Goal: Task Accomplishment & Management: Use online tool/utility

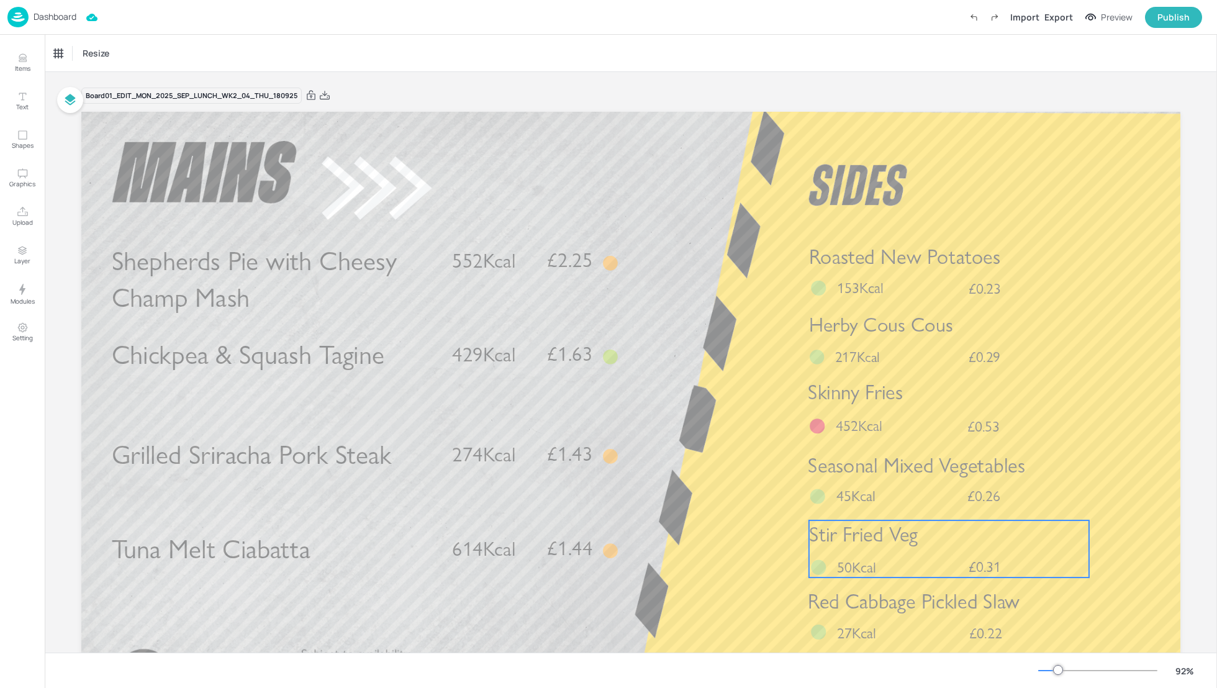
click at [899, 598] on span "Red Cabbage Pickled Slaw" at bounding box center [914, 601] width 212 height 25
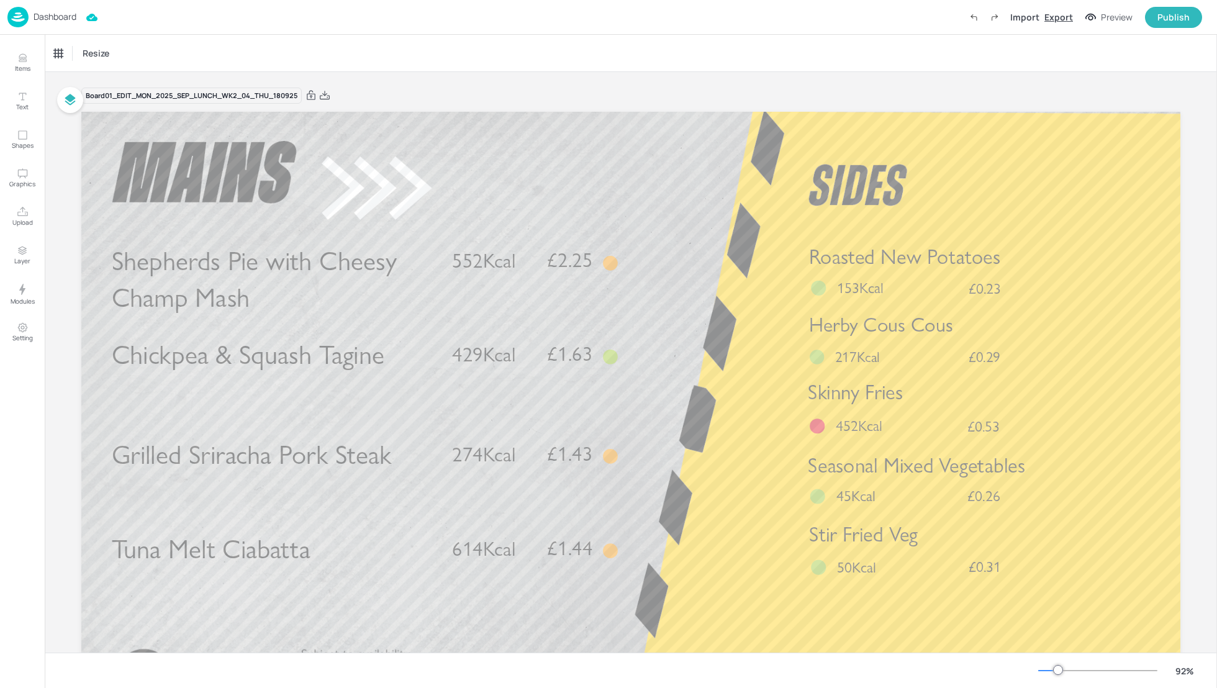
click at [1061, 16] on div "Export" at bounding box center [1059, 17] width 29 height 13
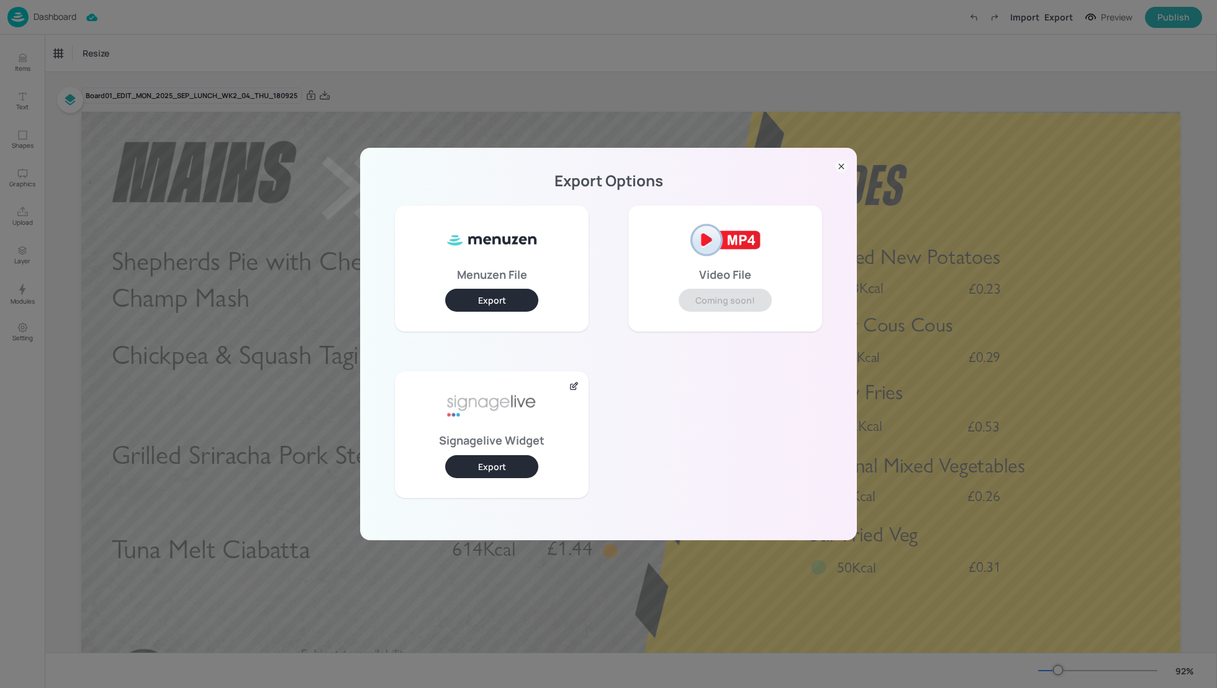
click at [474, 462] on button "Export" at bounding box center [491, 466] width 93 height 23
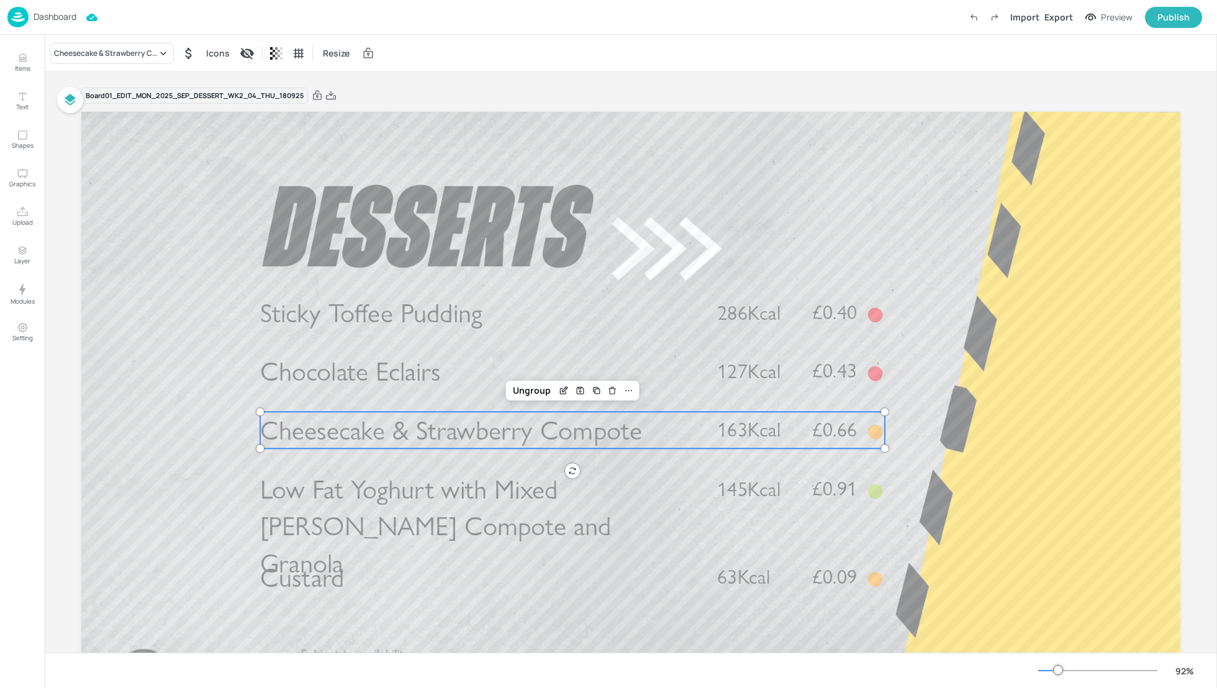
click at [417, 439] on span "Cheesecake & Strawberry Compote" at bounding box center [451, 430] width 382 height 32
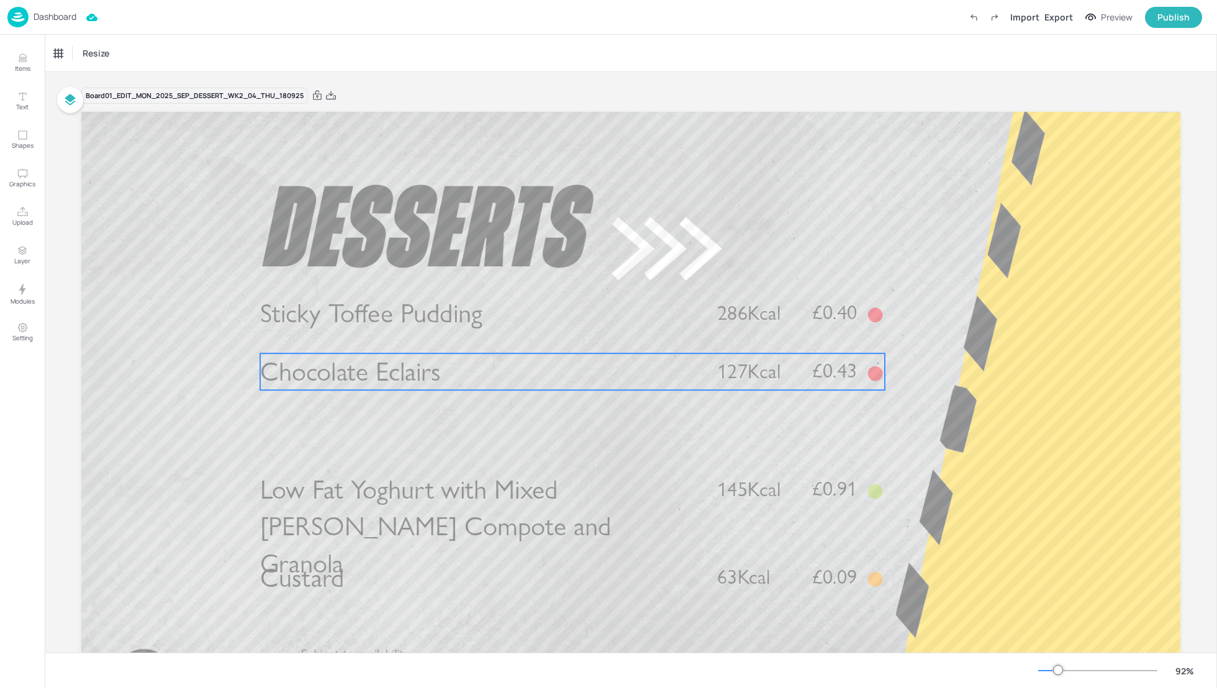
click at [385, 381] on span "Chocolate Eclairs" at bounding box center [350, 372] width 180 height 32
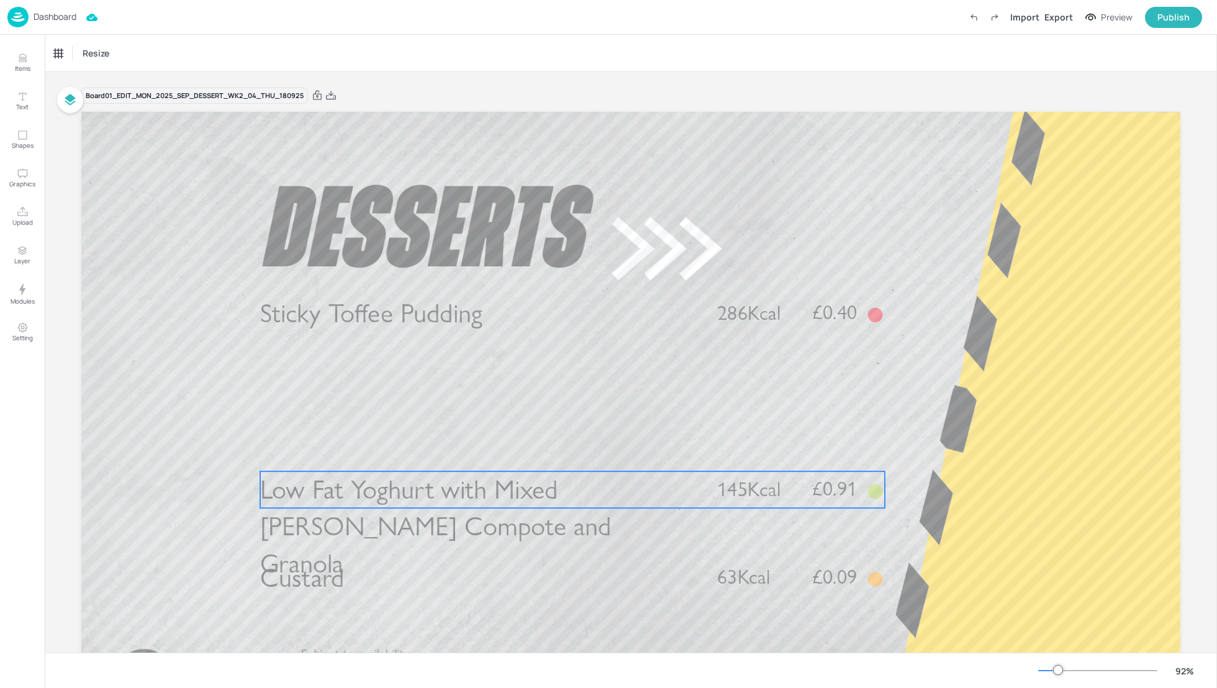
click at [444, 494] on span "Low Fat Yoghurt with Mixed Berry Compote and Granola" at bounding box center [435, 527] width 351 height 106
click at [60, 53] on div "Low Fat Yoghurt with Mixed Berry Compote and Granola" at bounding box center [105, 53] width 103 height 11
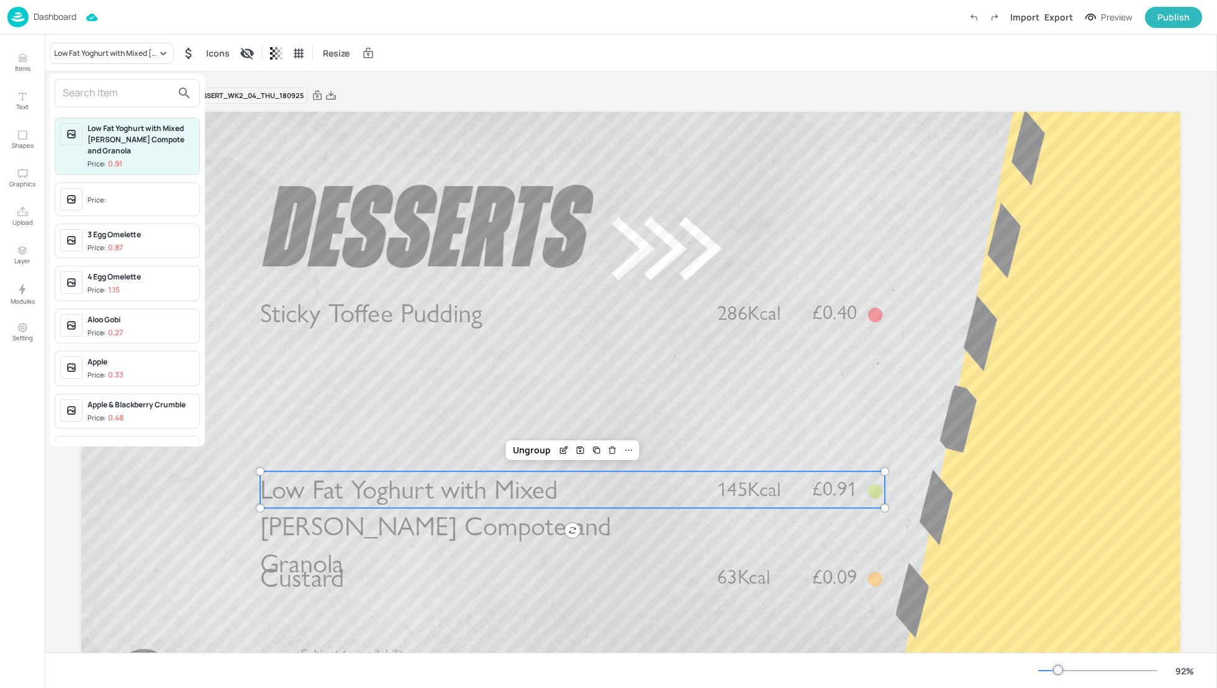
click at [81, 98] on input "text" at bounding box center [117, 93] width 109 height 20
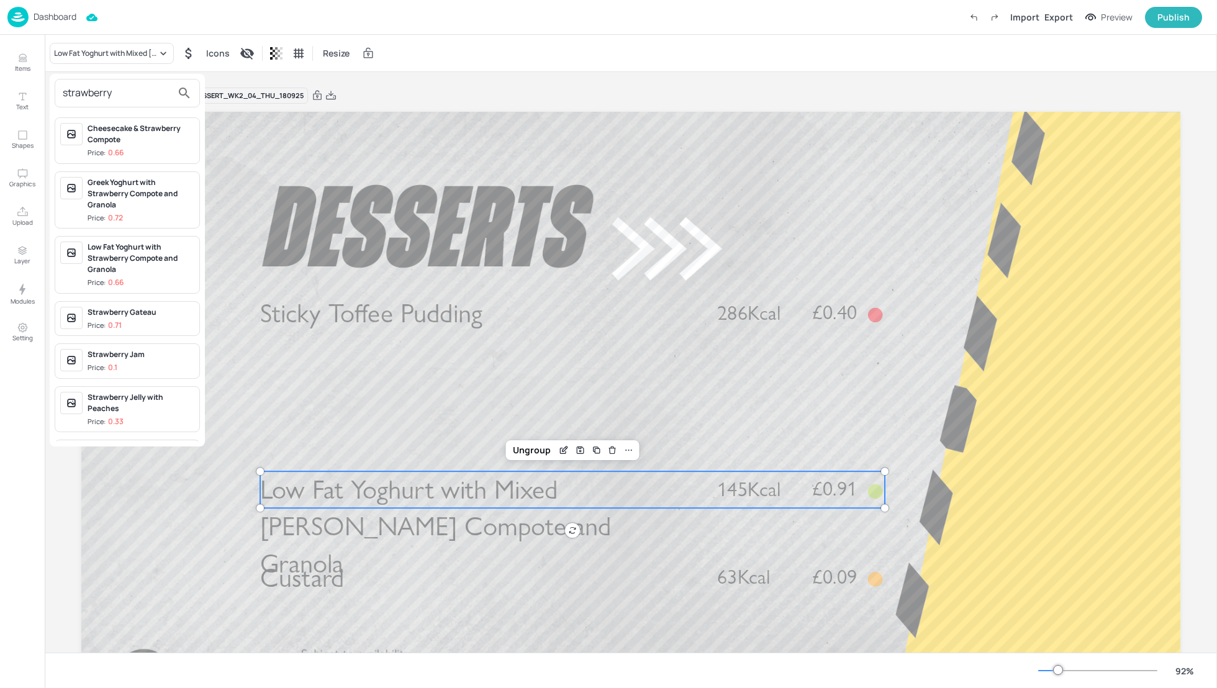
type input "strawberry"
click at [130, 261] on div "Low Fat Yoghurt with Strawberry Compote and Granola" at bounding box center [141, 259] width 107 height 34
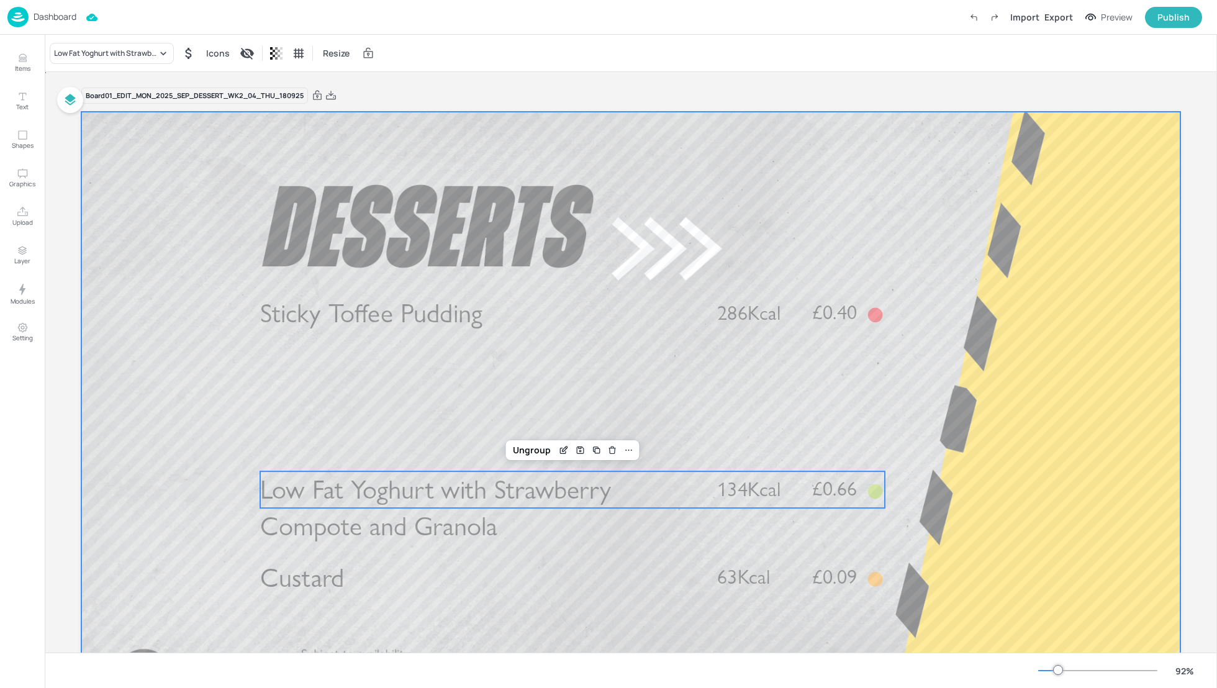
click at [979, 487] on div at bounding box center [630, 421] width 1099 height 619
click at [657, 485] on p "Low Fat Yoghurt with Strawberry Compote and Granola" at bounding box center [478, 508] width 437 height 74
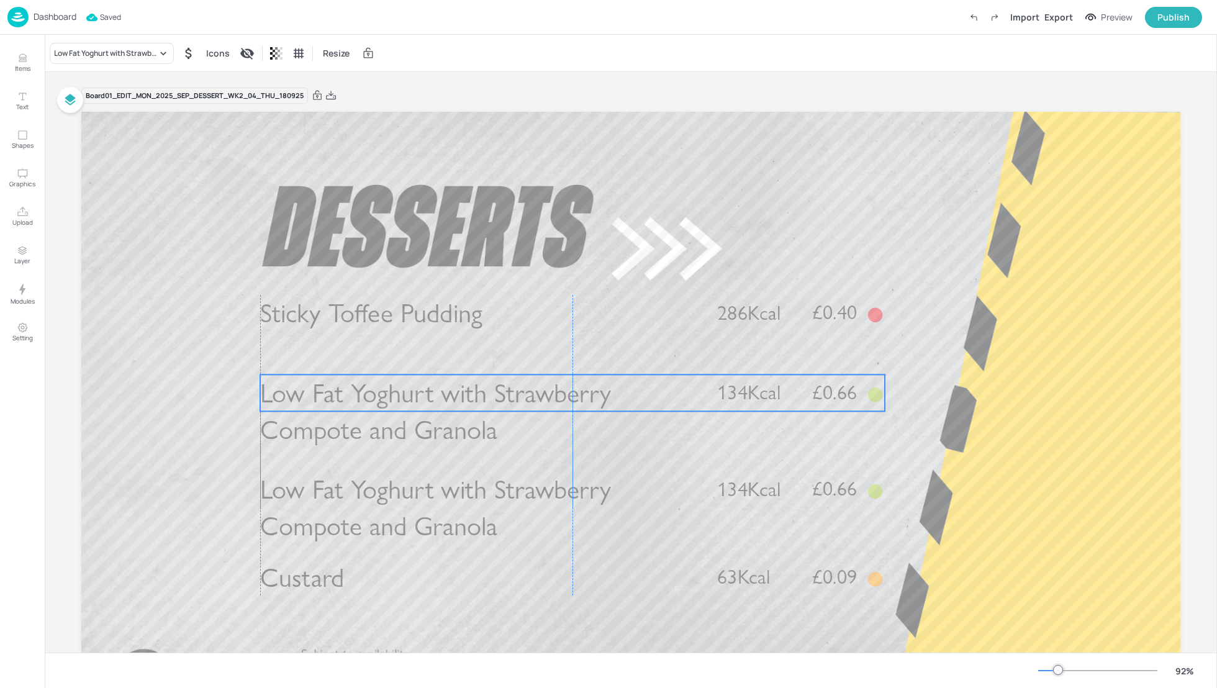
drag, startPoint x: 576, startPoint y: 484, endPoint x: 569, endPoint y: 382, distance: 102.7
click at [569, 382] on span "Low Fat Yoghurt with Strawberry Compote and Granola" at bounding box center [435, 411] width 351 height 69
click at [114, 47] on div "Low Fat Yoghurt with Strawberry Compote and Granola" at bounding box center [112, 53] width 124 height 21
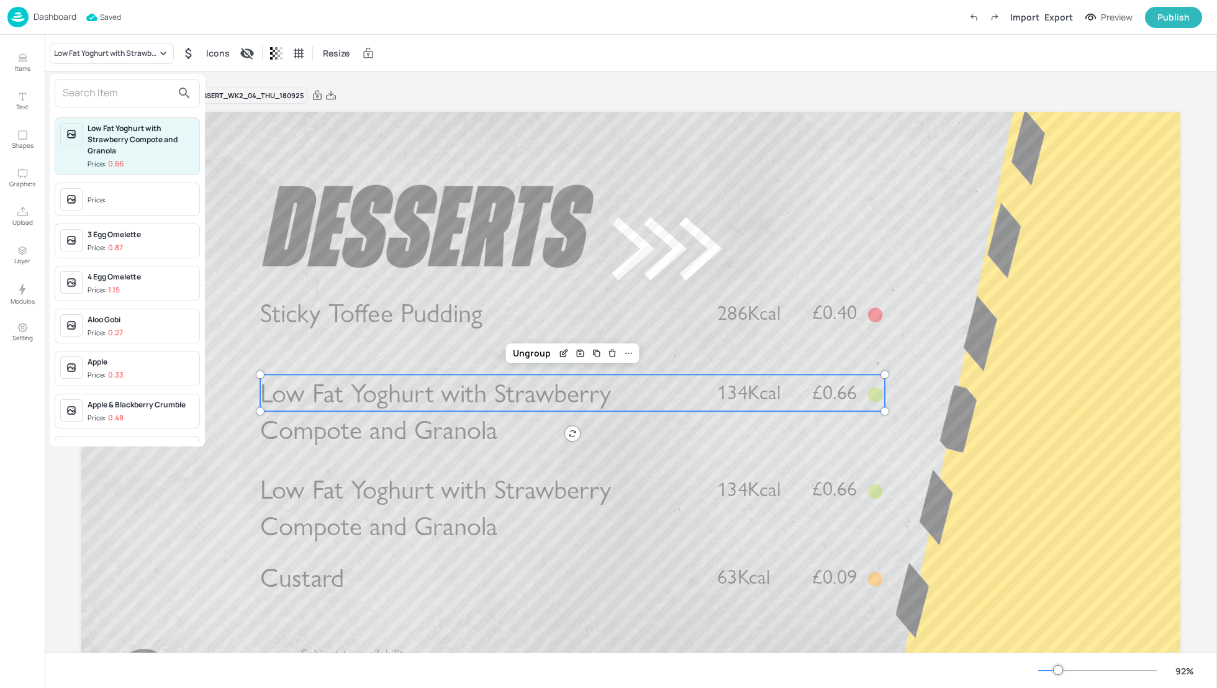
click at [84, 102] on input "text" at bounding box center [117, 93] width 109 height 20
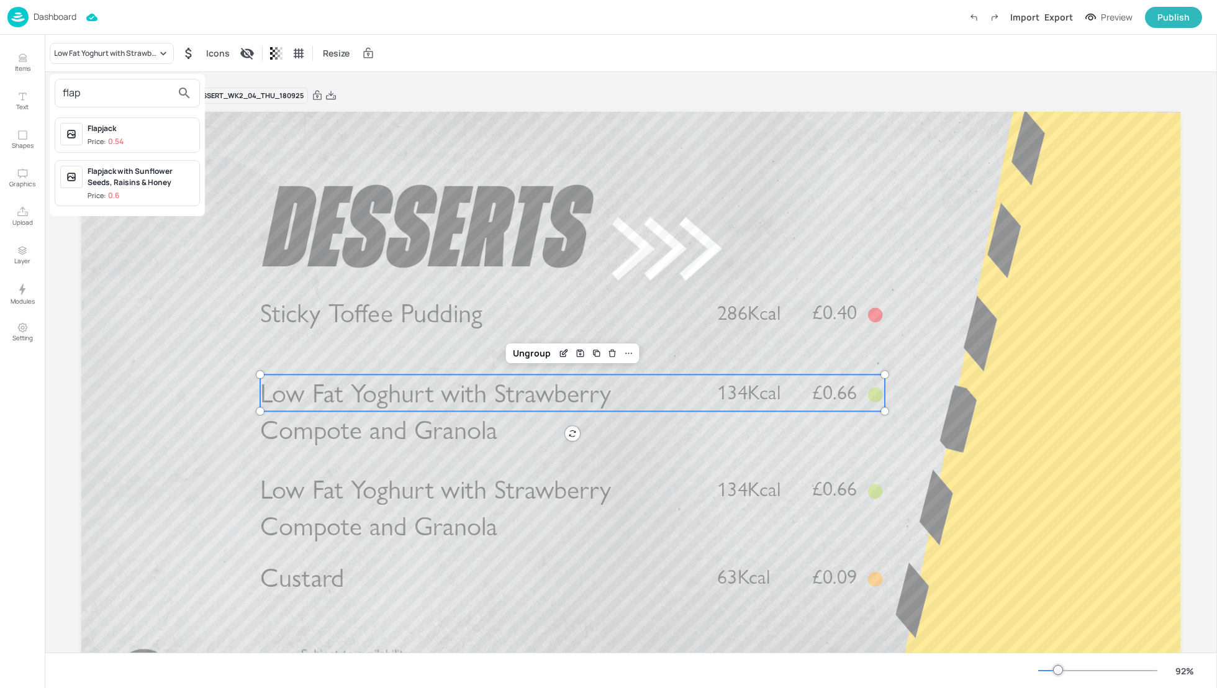
type input "flap"
click at [118, 130] on div "Flapjack" at bounding box center [141, 128] width 107 height 11
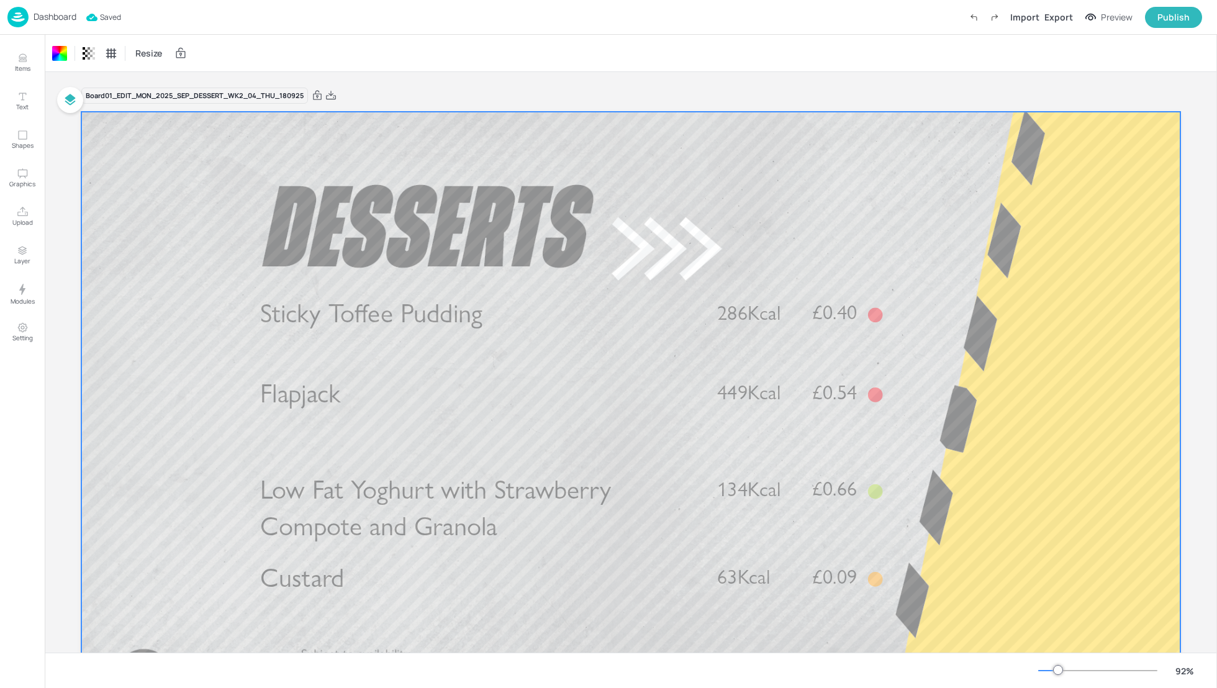
scroll to position [33, 0]
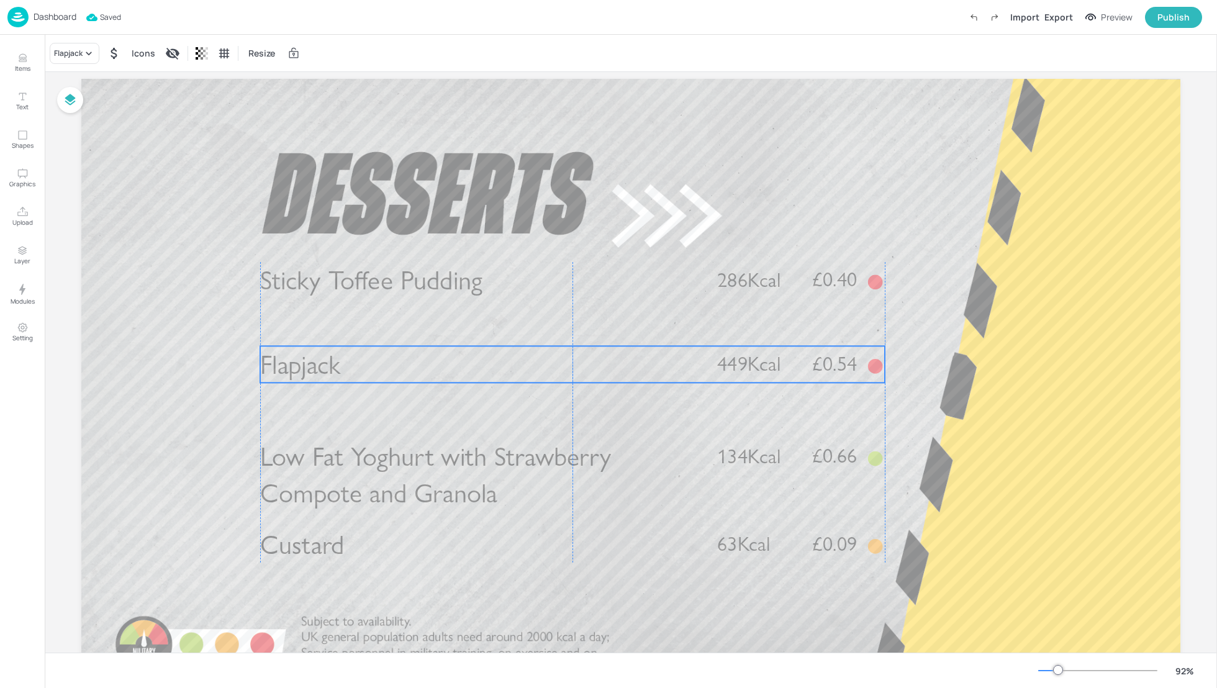
click at [574, 368] on p "Flapjack" at bounding box center [478, 364] width 437 height 37
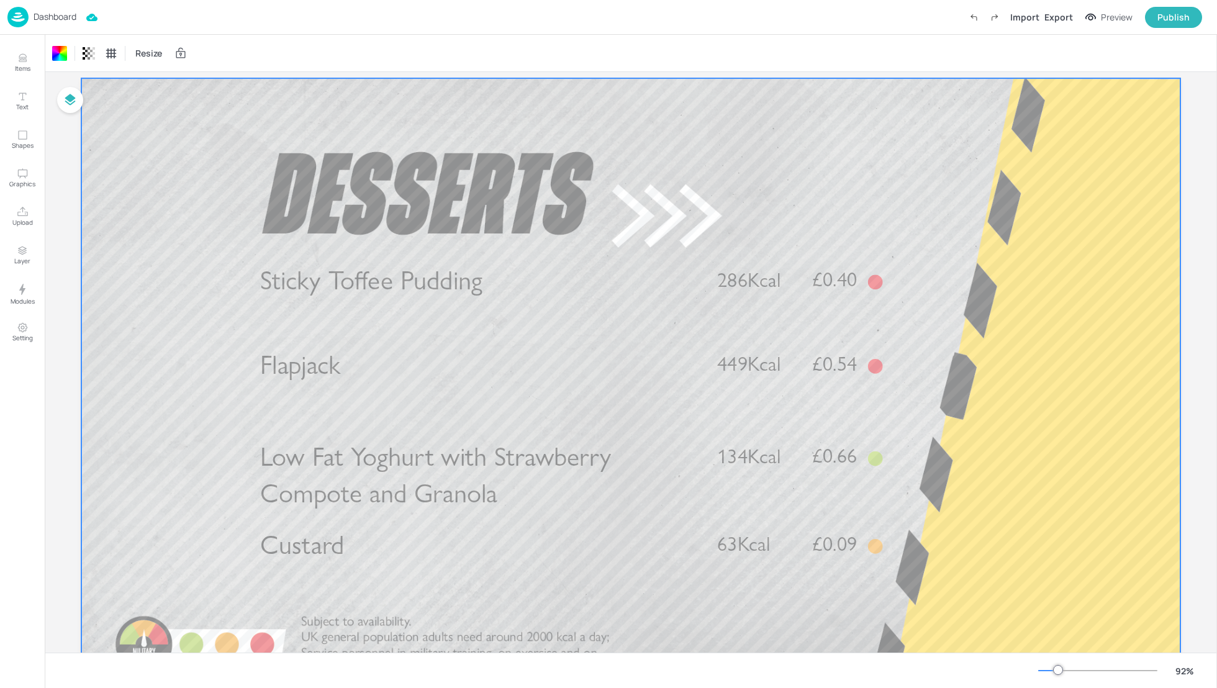
scroll to position [0, 0]
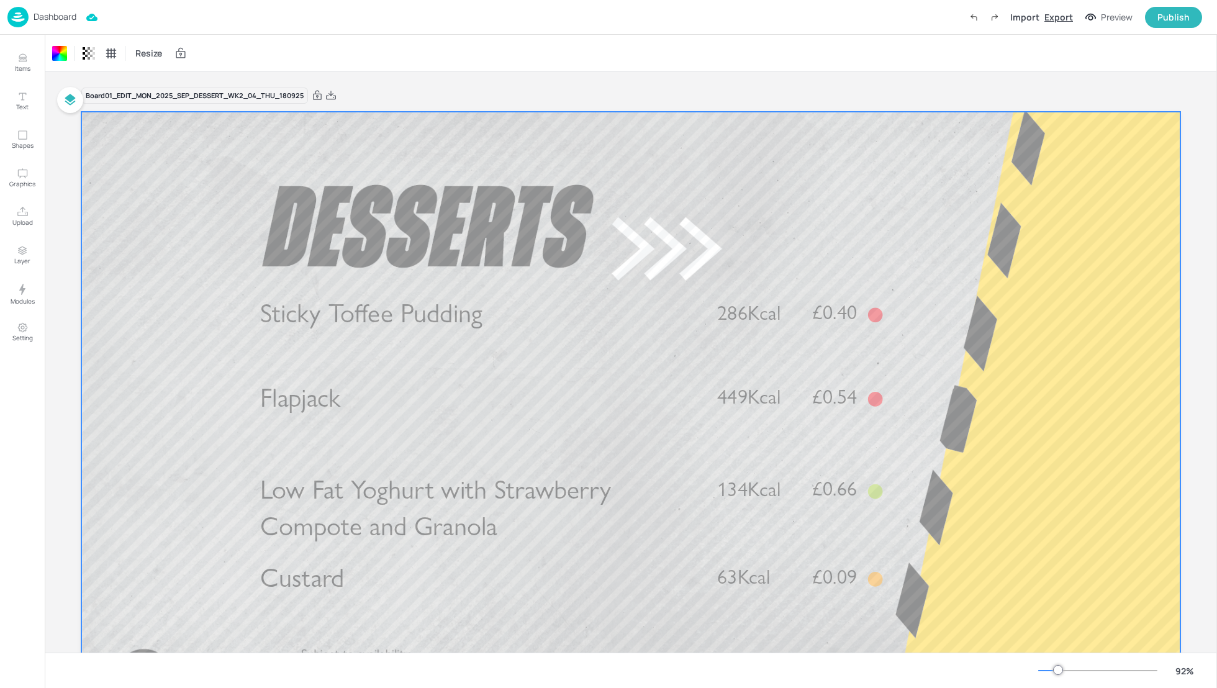
click at [1060, 13] on div "Export" at bounding box center [1059, 17] width 29 height 13
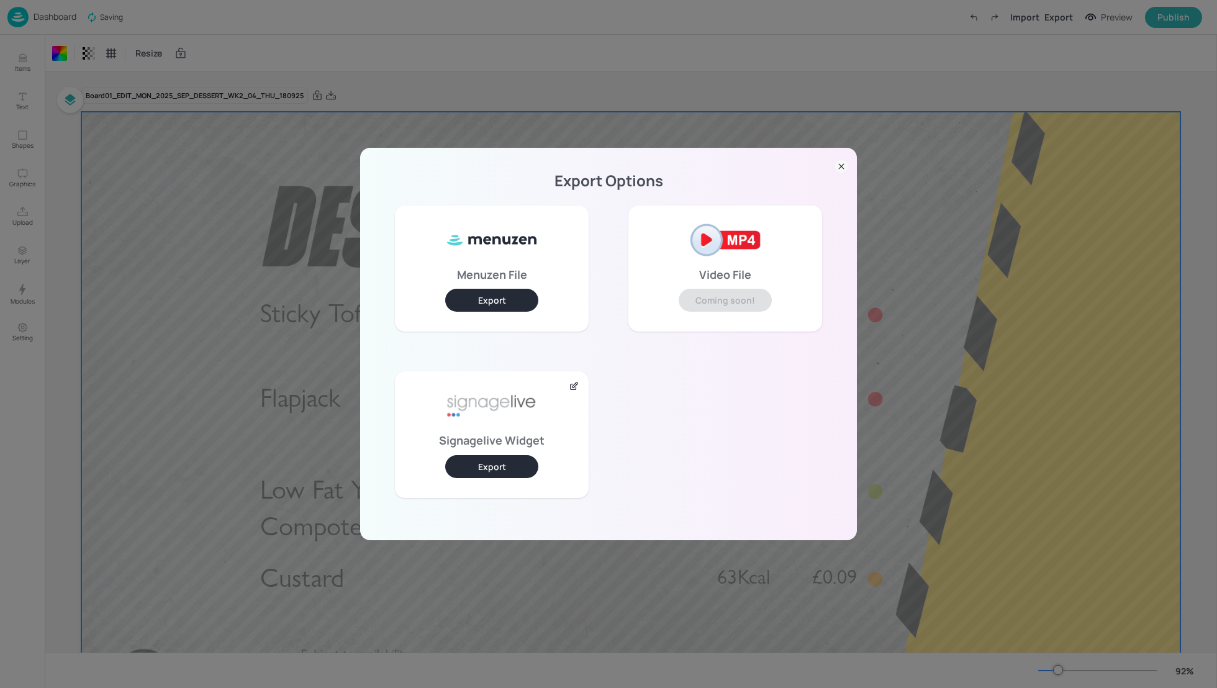
click at [494, 469] on button "Export" at bounding box center [491, 466] width 93 height 23
